Goal: Task Accomplishment & Management: Use online tool/utility

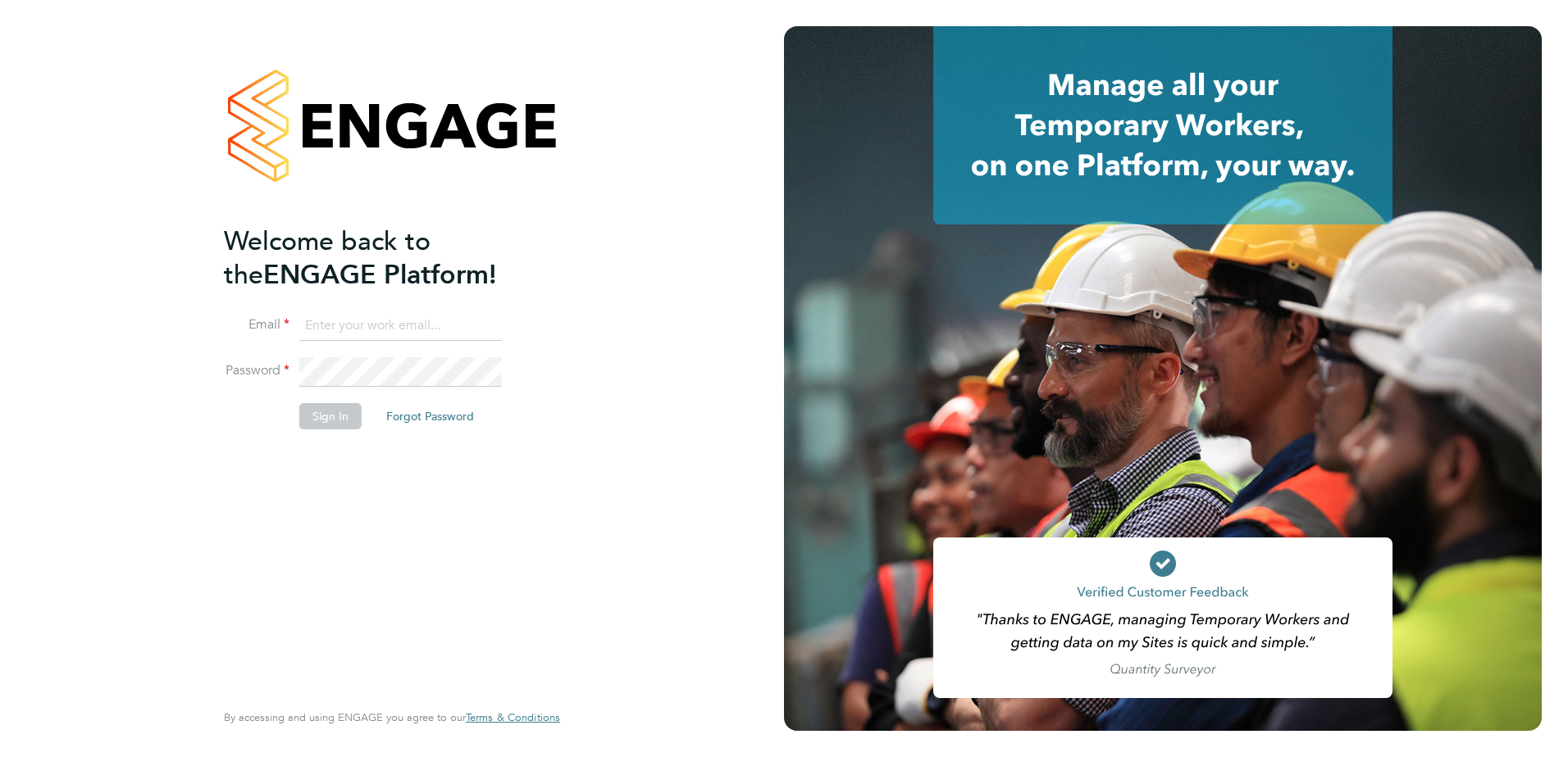
type input "ian.marshall2@vistry.co.uk"
click at [330, 419] on button "Sign In" at bounding box center [329, 415] width 62 height 26
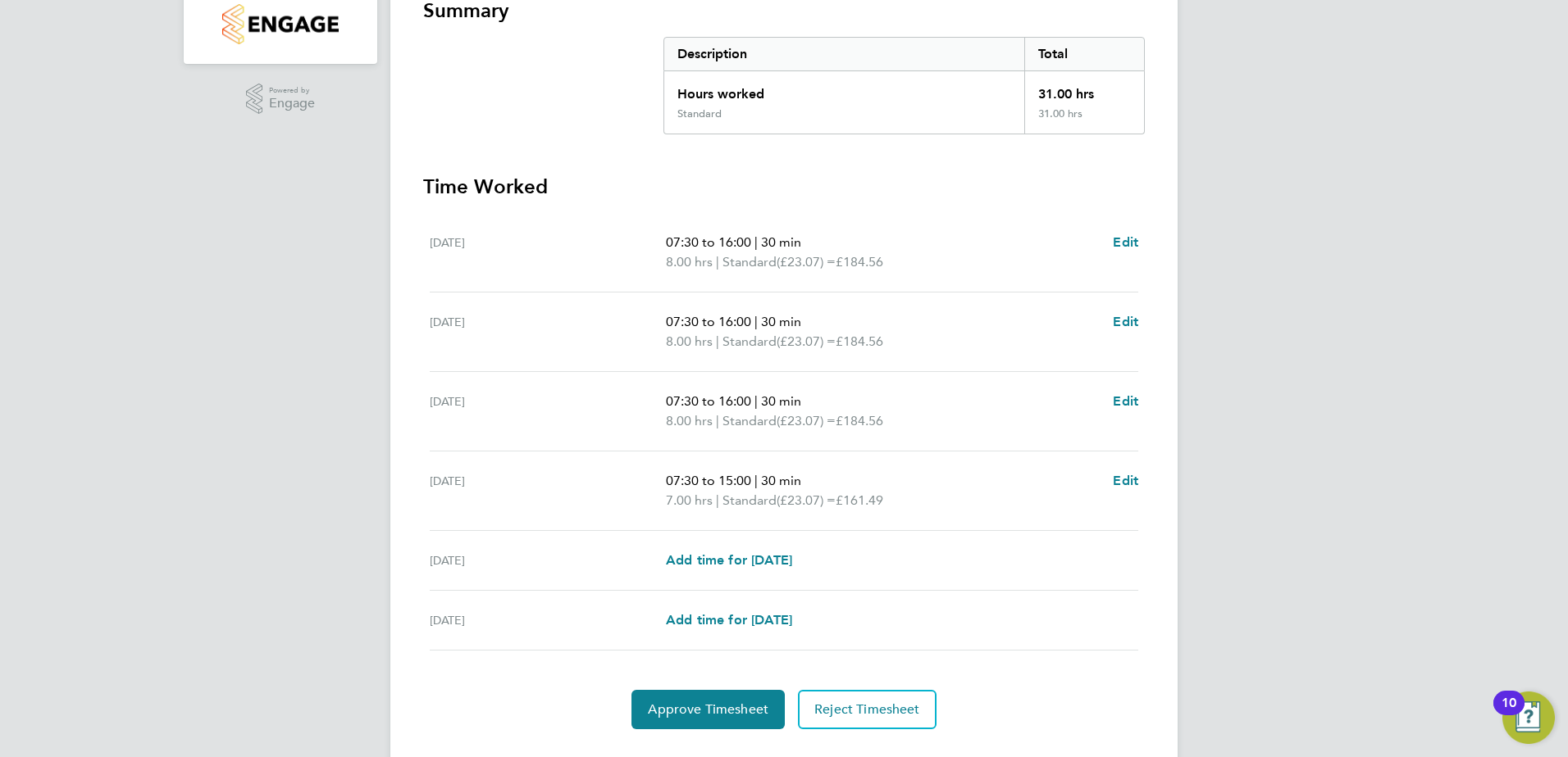
scroll to position [347, 0]
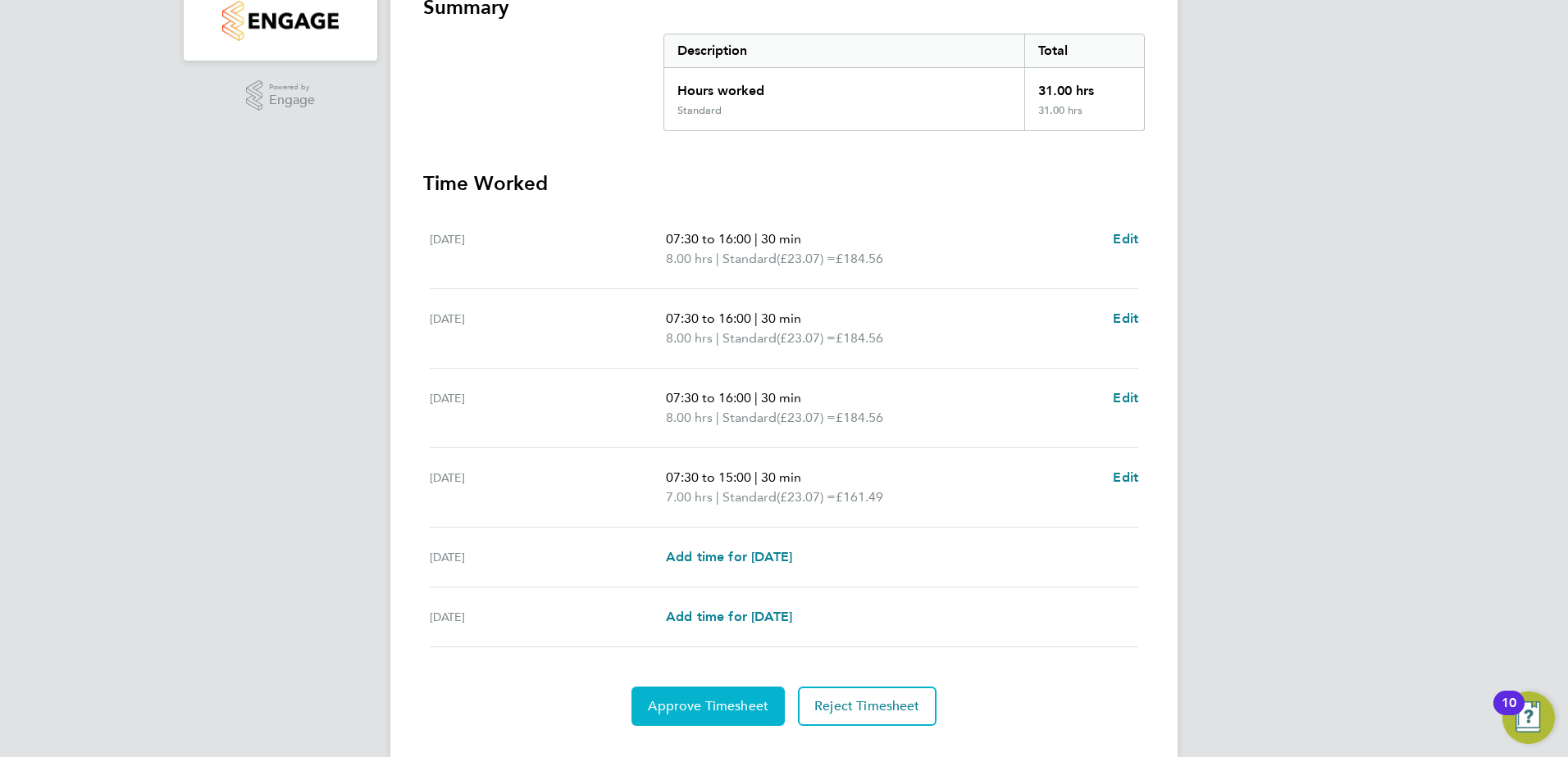
click at [700, 699] on span "Approve Timesheet" at bounding box center [708, 706] width 120 height 16
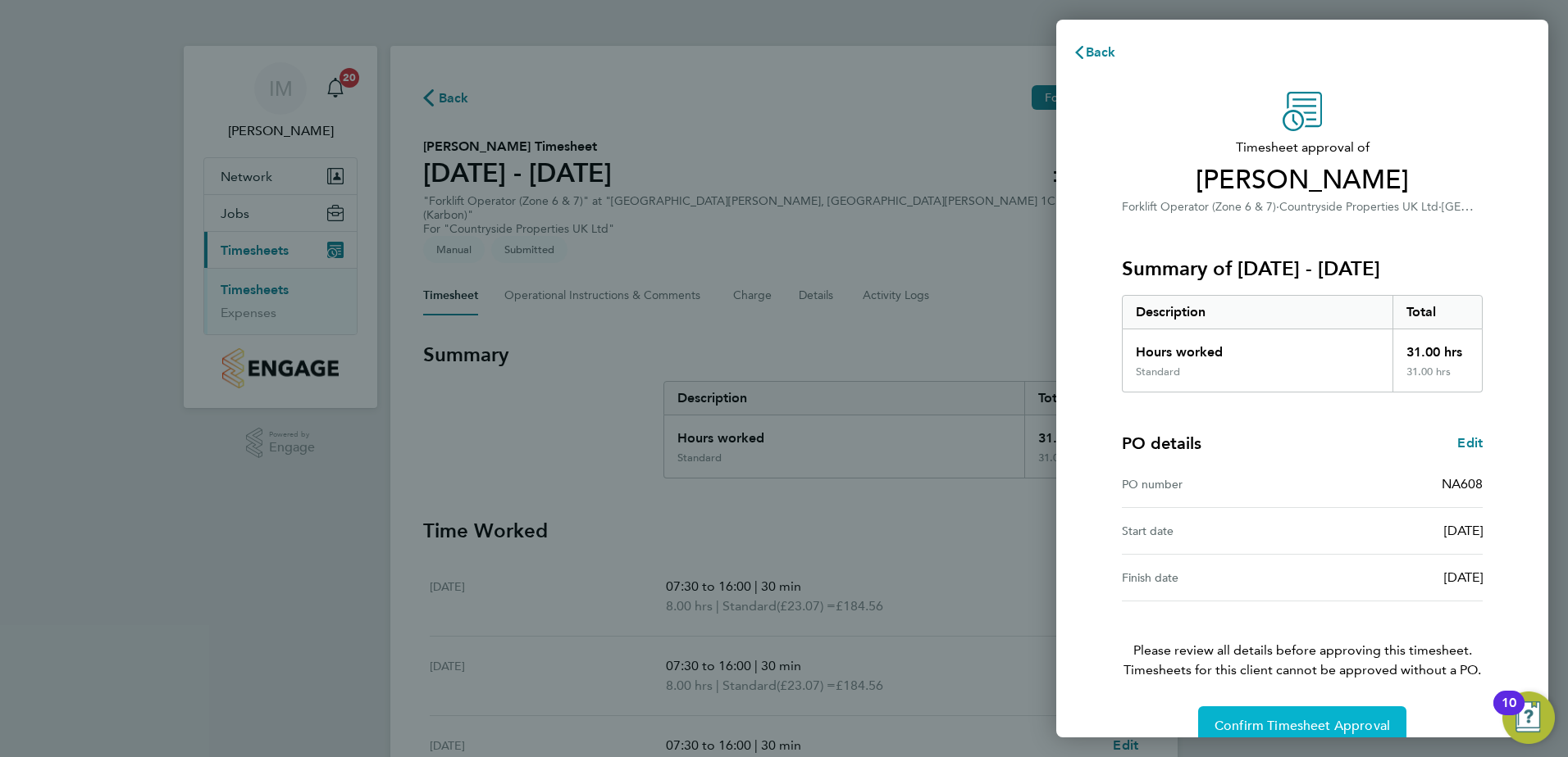
click at [1286, 717] on button "Confirm Timesheet Approval" at bounding box center [1303, 725] width 208 height 39
